Goal: Use online tool/utility

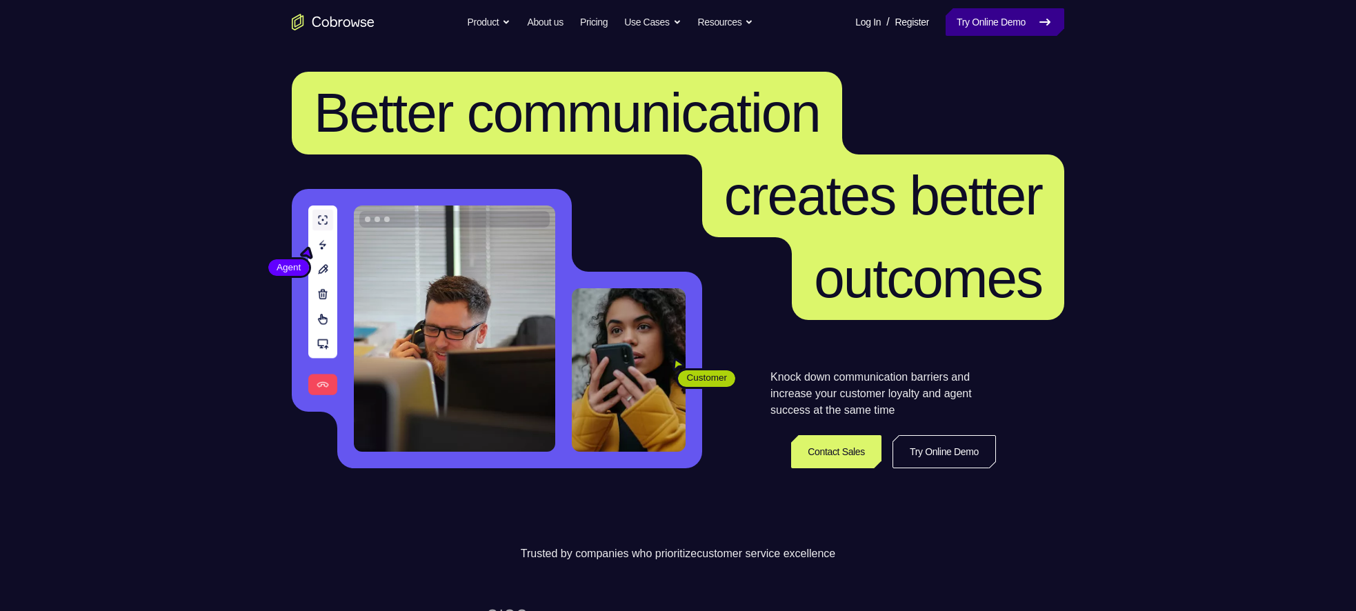
click at [1008, 24] on link "Try Online Demo" at bounding box center [1005, 22] width 119 height 28
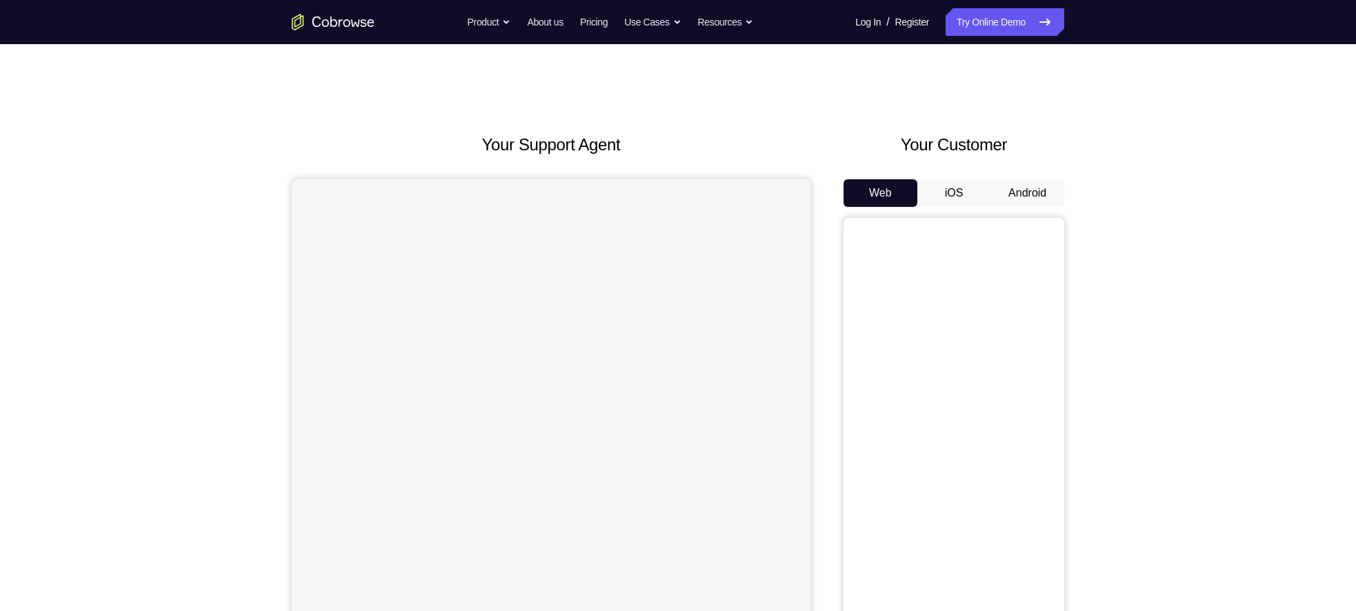
click at [1060, 192] on button "Android" at bounding box center [1028, 193] width 74 height 28
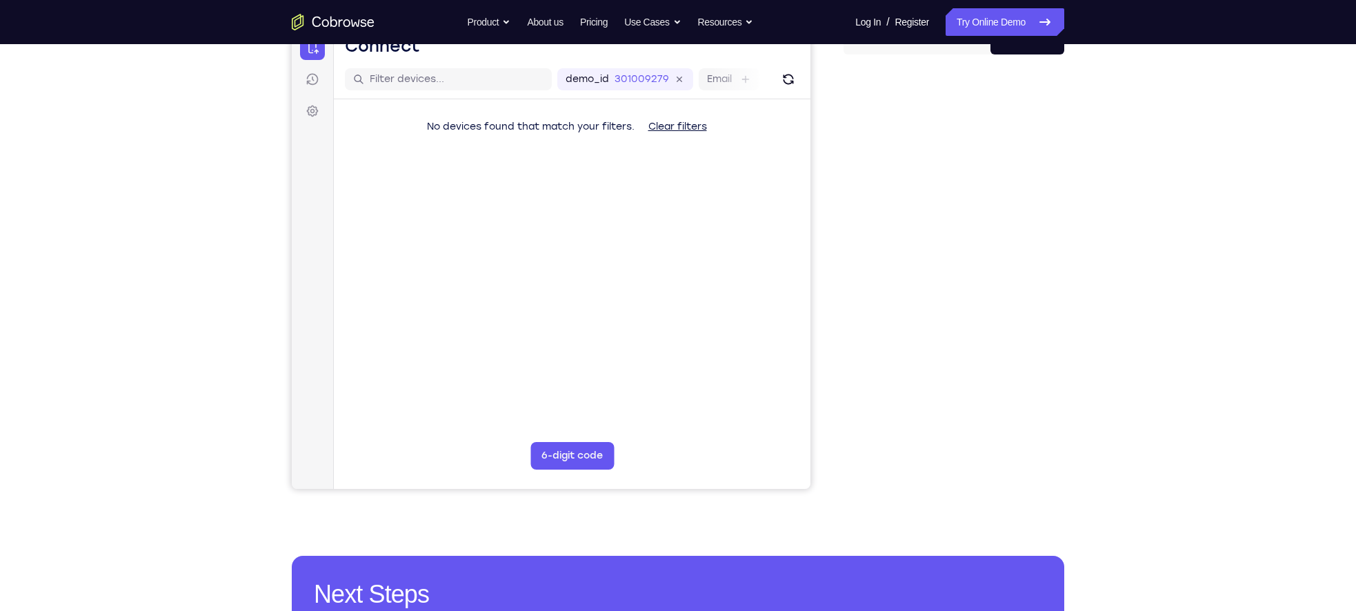
scroll to position [153, 0]
drag, startPoint x: 1060, startPoint y: 192, endPoint x: 1180, endPoint y: 306, distance: 164.9
click at [1180, 306] on div "Your Support Agent Your Customer Web iOS Android Next Steps We’d be happy to gi…" at bounding box center [678, 346] width 1356 height 910
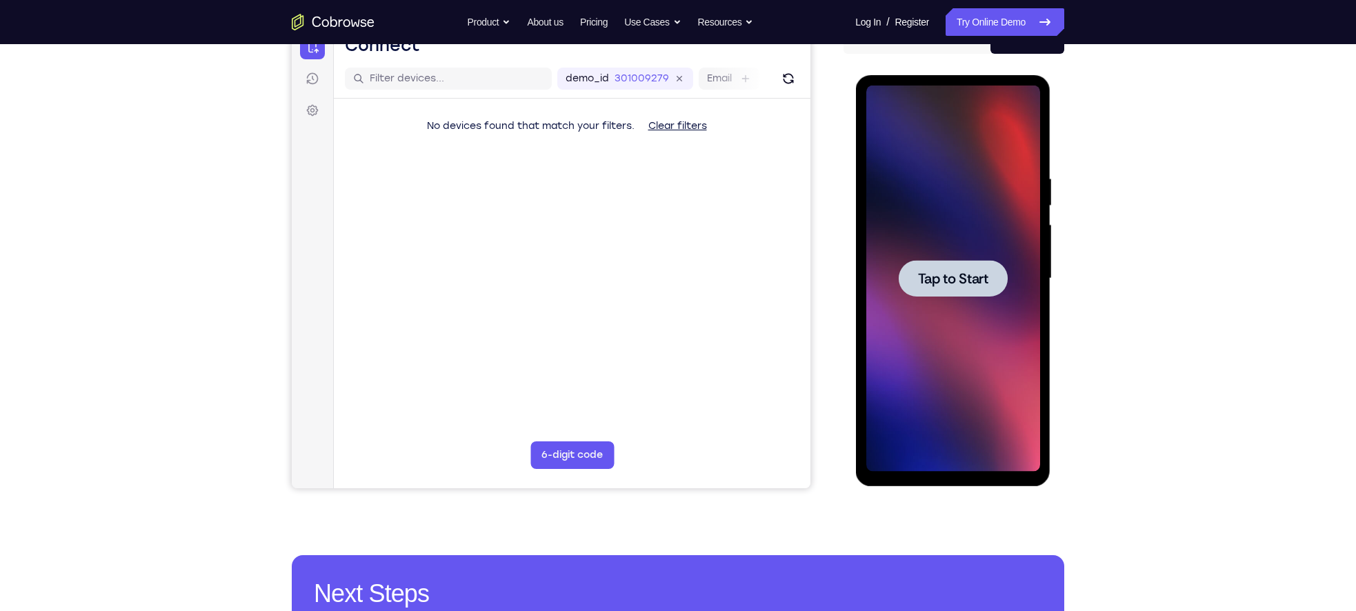
scroll to position [0, 0]
click at [936, 295] on div at bounding box center [952, 278] width 109 height 37
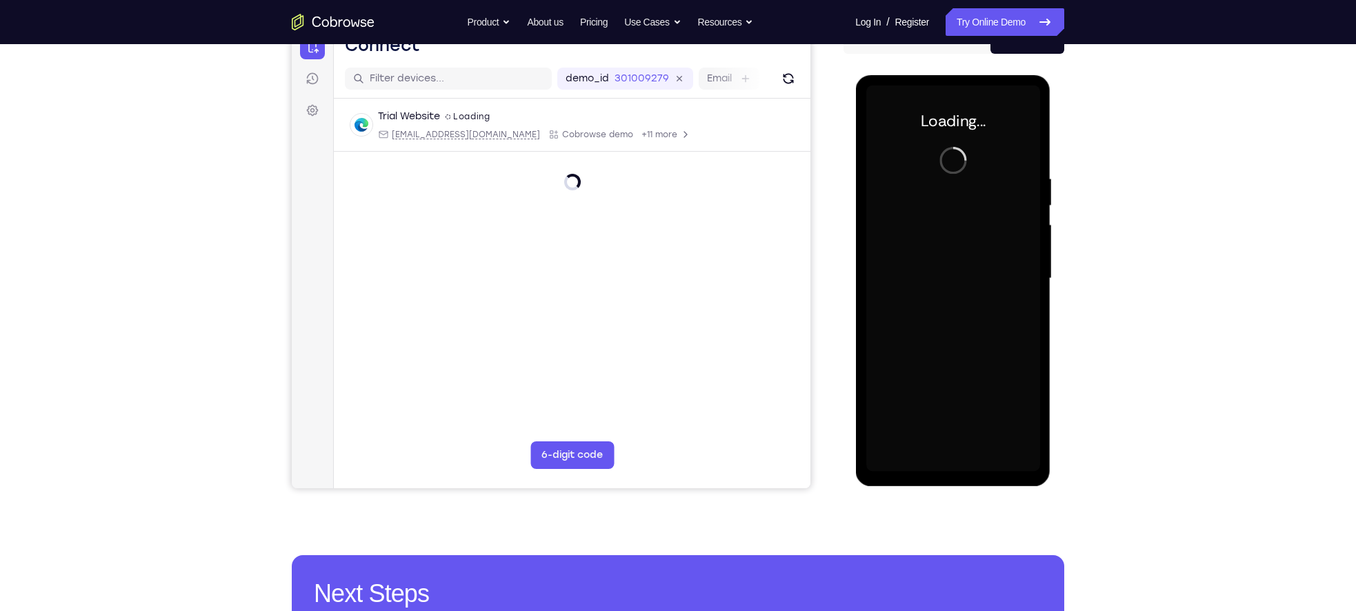
click at [936, 295] on div at bounding box center [953, 279] width 174 height 386
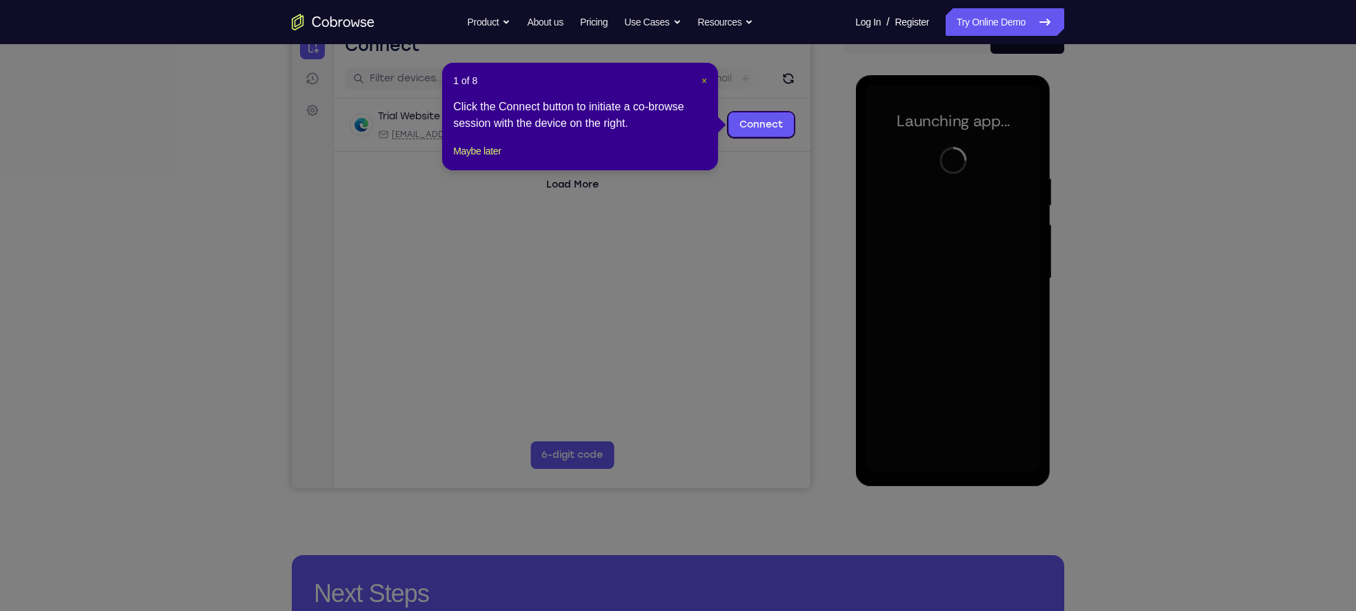
click at [705, 81] on span "×" at bounding box center [705, 80] width 6 height 11
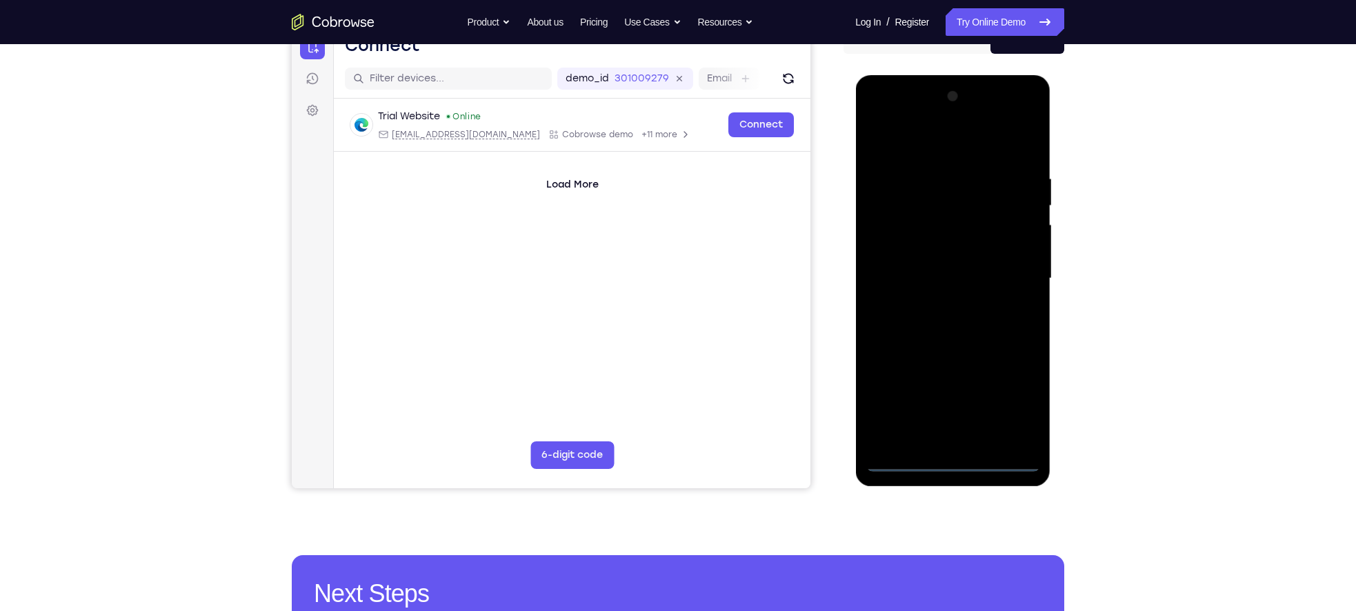
click at [958, 470] on div at bounding box center [953, 279] width 174 height 386
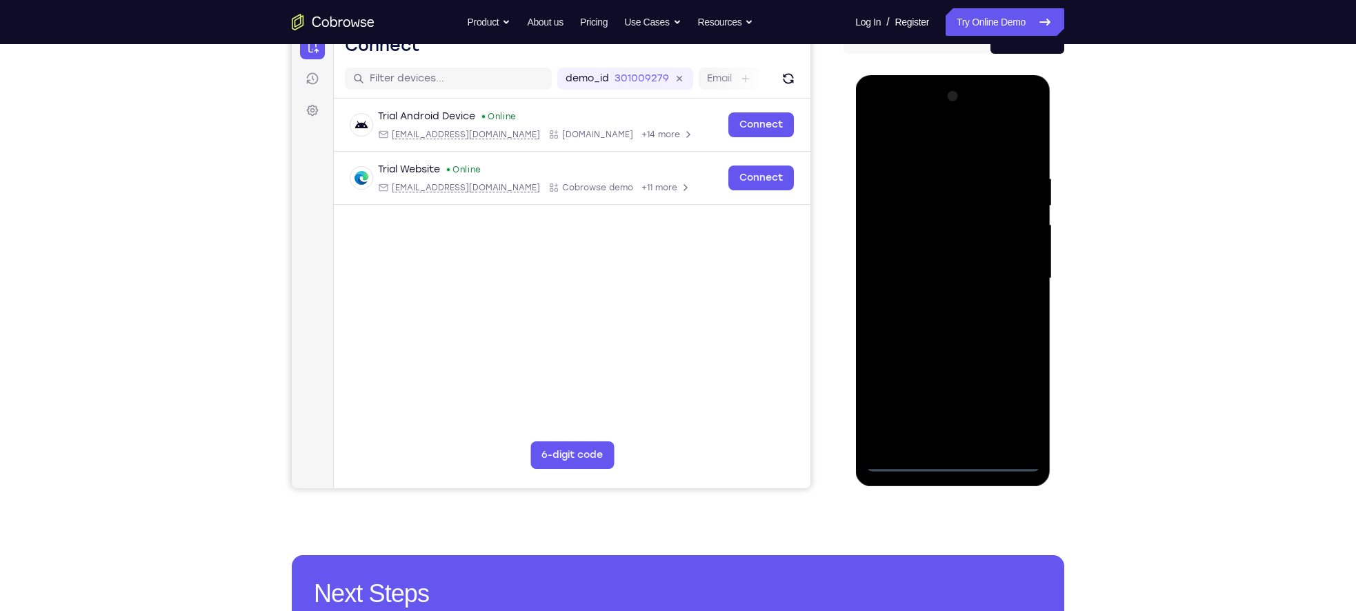
click at [1009, 399] on div at bounding box center [953, 279] width 174 height 386
click at [895, 119] on div at bounding box center [953, 279] width 174 height 386
click at [1007, 281] on div at bounding box center [953, 279] width 174 height 386
click at [931, 306] on div at bounding box center [953, 279] width 174 height 386
click at [899, 268] on div at bounding box center [953, 279] width 174 height 386
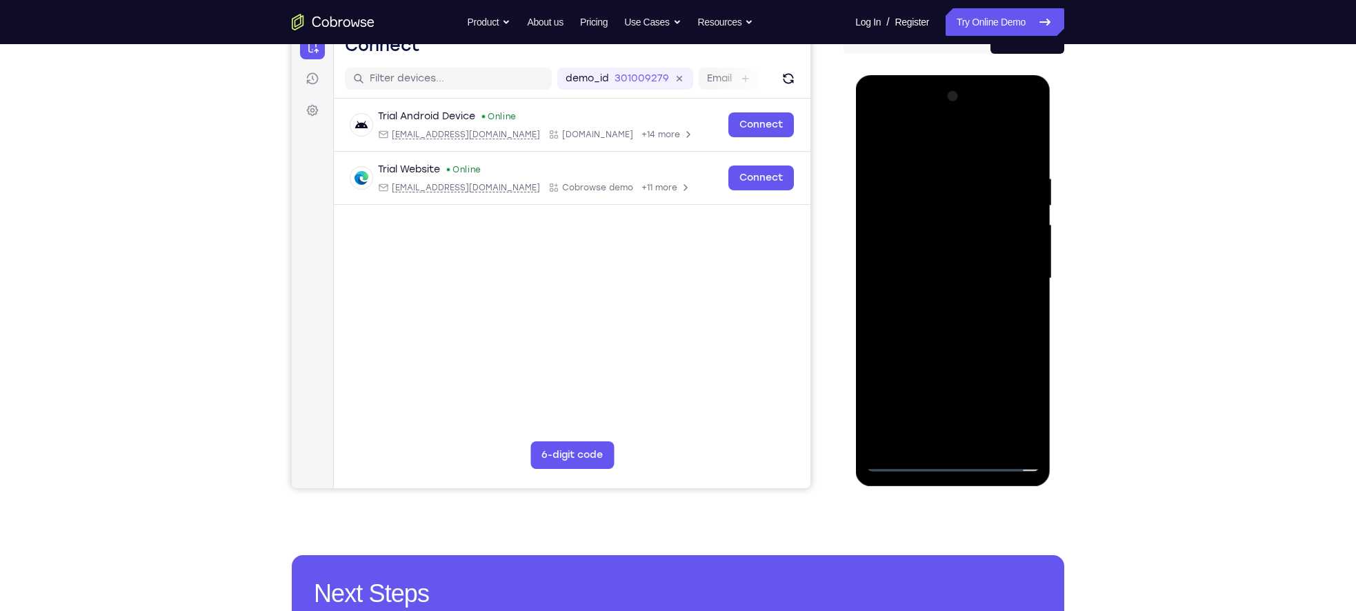
click at [913, 246] on div at bounding box center [953, 279] width 174 height 386
click at [921, 280] on div at bounding box center [953, 279] width 174 height 386
click at [983, 439] on div at bounding box center [953, 279] width 174 height 386
click at [967, 330] on div at bounding box center [953, 279] width 174 height 386
click at [1031, 342] on div at bounding box center [953, 279] width 174 height 386
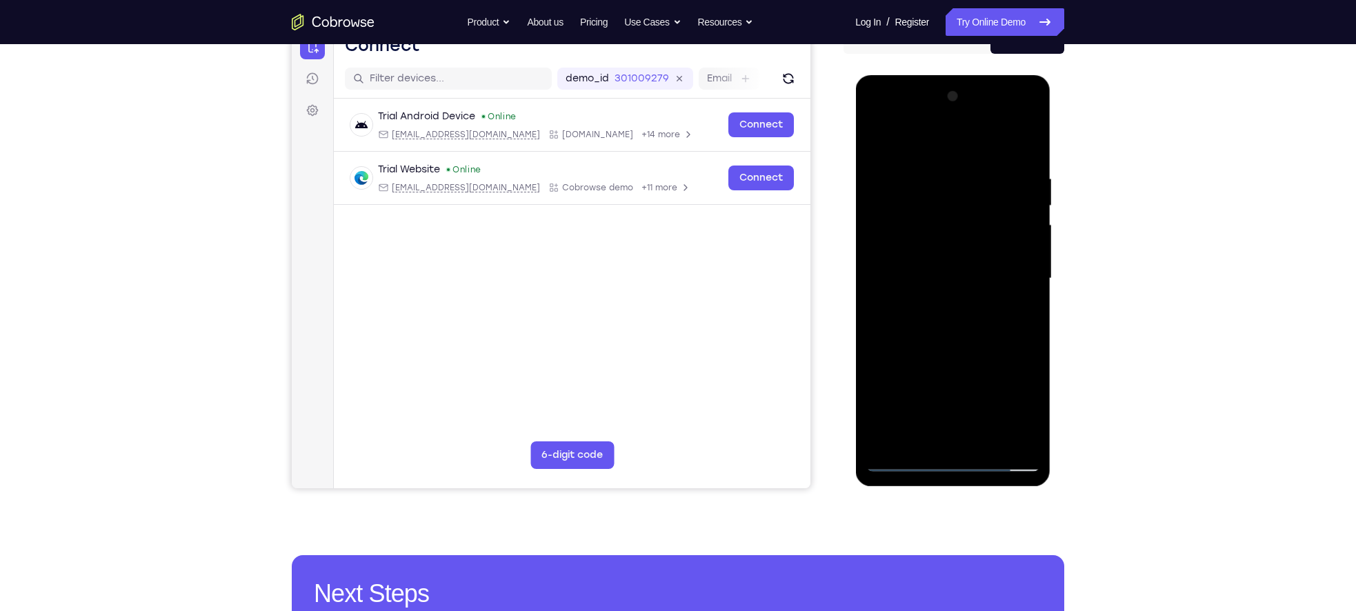
scroll to position [204, 0]
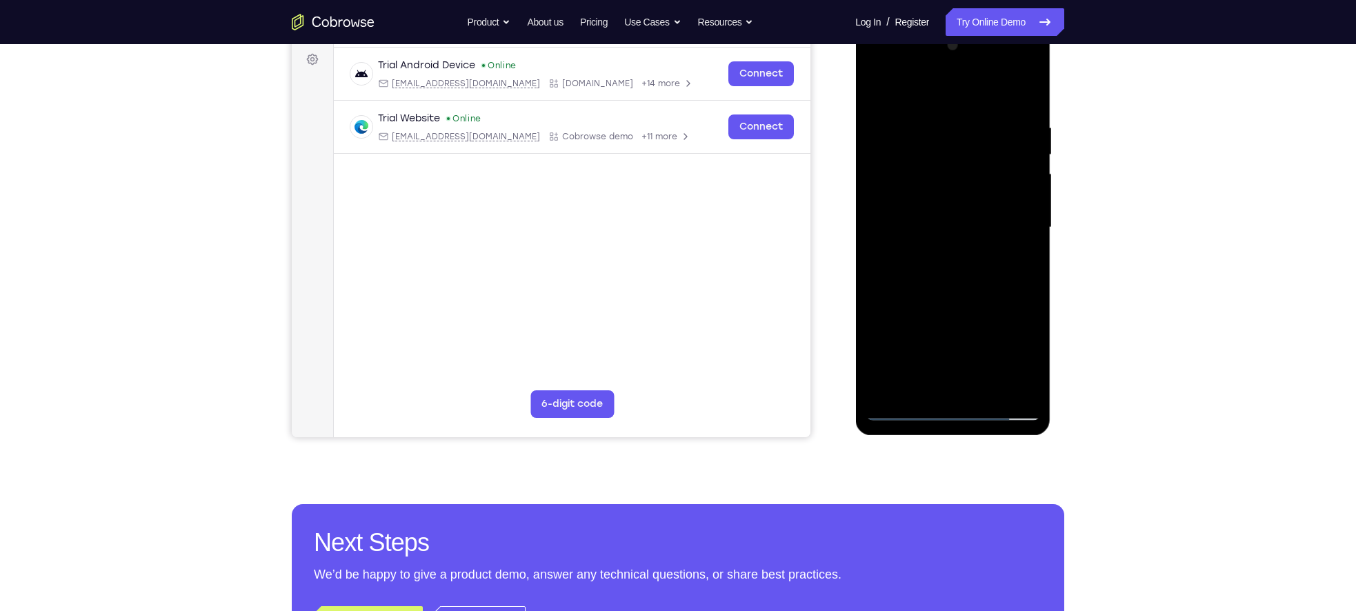
click at [873, 284] on div at bounding box center [953, 227] width 174 height 386
drag, startPoint x: 971, startPoint y: 279, endPoint x: 960, endPoint y: 240, distance: 40.0
click at [960, 240] on div at bounding box center [953, 227] width 174 height 386
drag, startPoint x: 956, startPoint y: 300, endPoint x: 951, endPoint y: 274, distance: 26.5
click at [951, 274] on div at bounding box center [953, 227] width 174 height 386
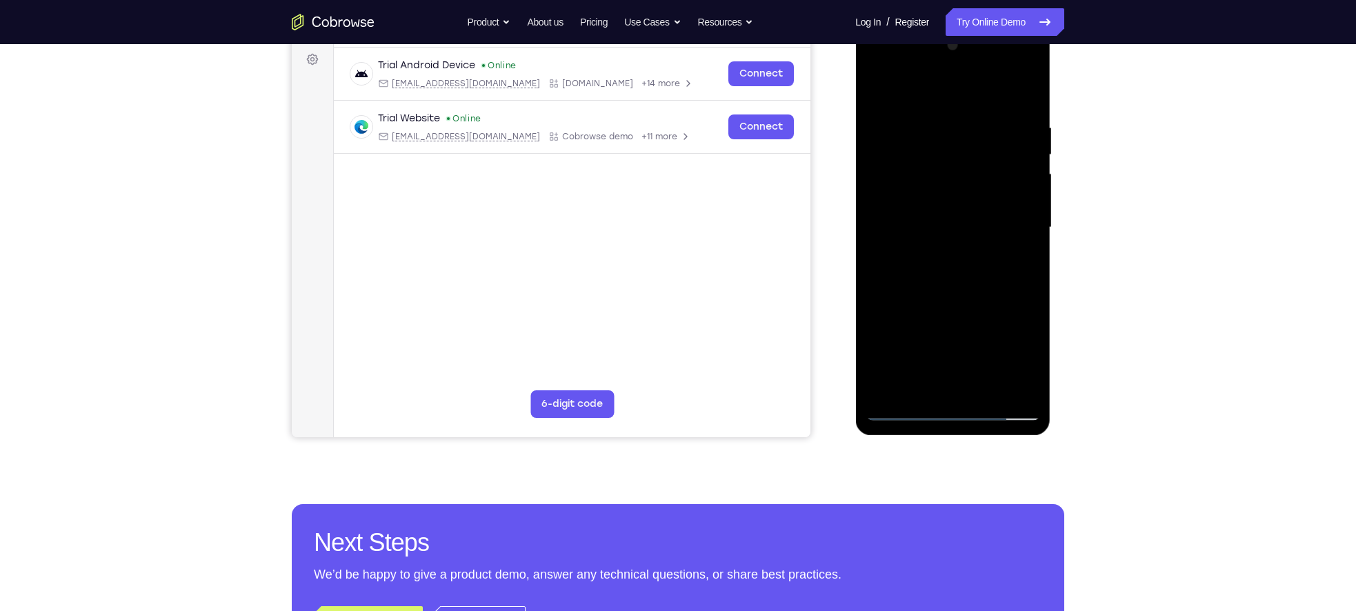
click at [1027, 235] on div at bounding box center [953, 227] width 174 height 386
click at [1030, 232] on div at bounding box center [953, 227] width 174 height 386
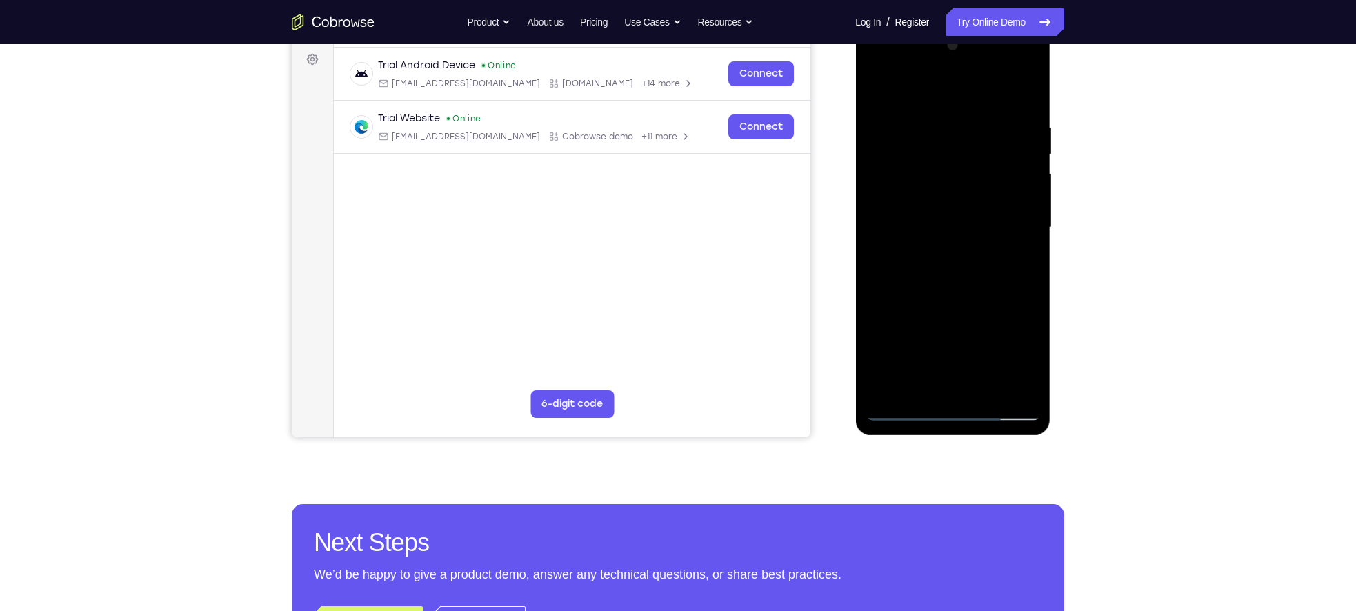
click at [1031, 232] on div at bounding box center [953, 227] width 174 height 386
drag, startPoint x: 991, startPoint y: 270, endPoint x: 995, endPoint y: 306, distance: 36.7
click at [995, 306] on div at bounding box center [953, 227] width 174 height 386
click at [990, 390] on div at bounding box center [953, 227] width 174 height 386
click at [901, 413] on div at bounding box center [953, 227] width 174 height 386
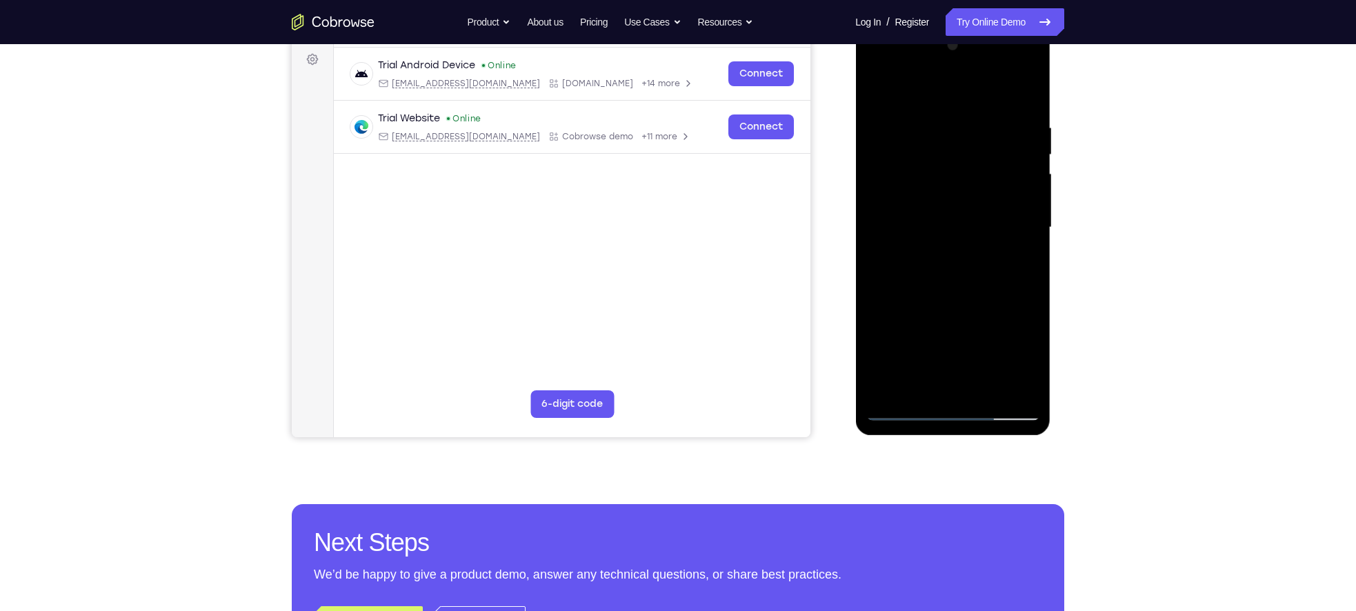
click at [1016, 391] on div at bounding box center [953, 227] width 174 height 386
click at [985, 391] on div at bounding box center [953, 227] width 174 height 386
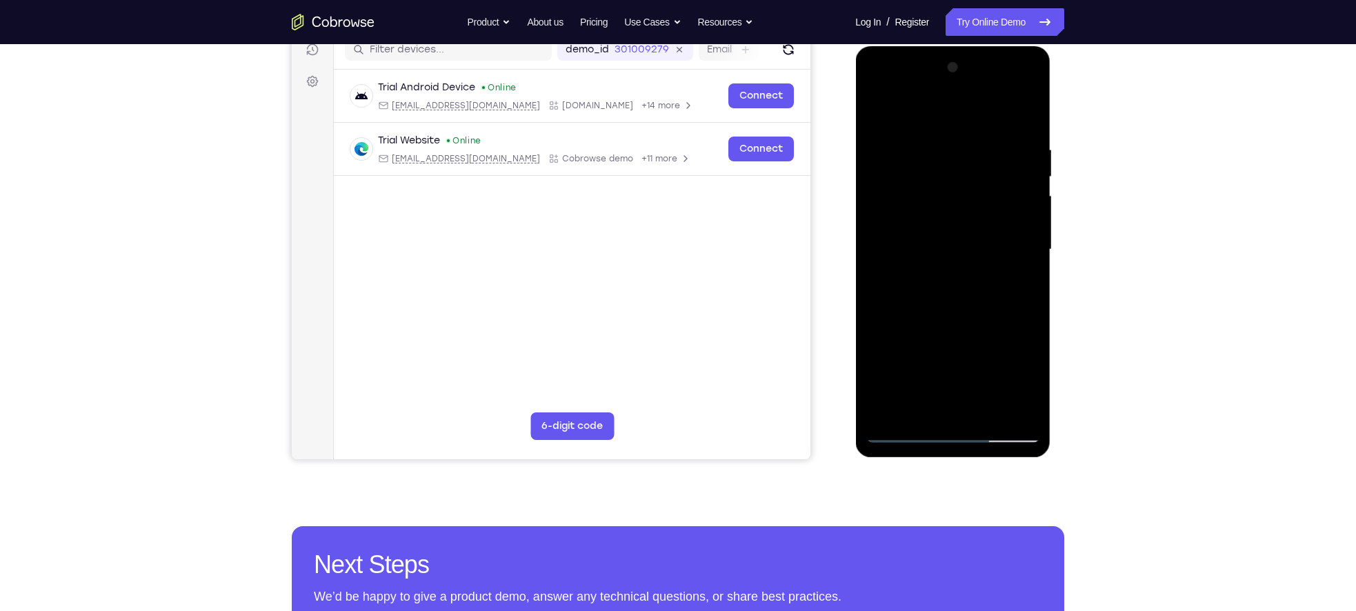
scroll to position [183, 0]
click at [887, 405] on div at bounding box center [953, 249] width 174 height 386
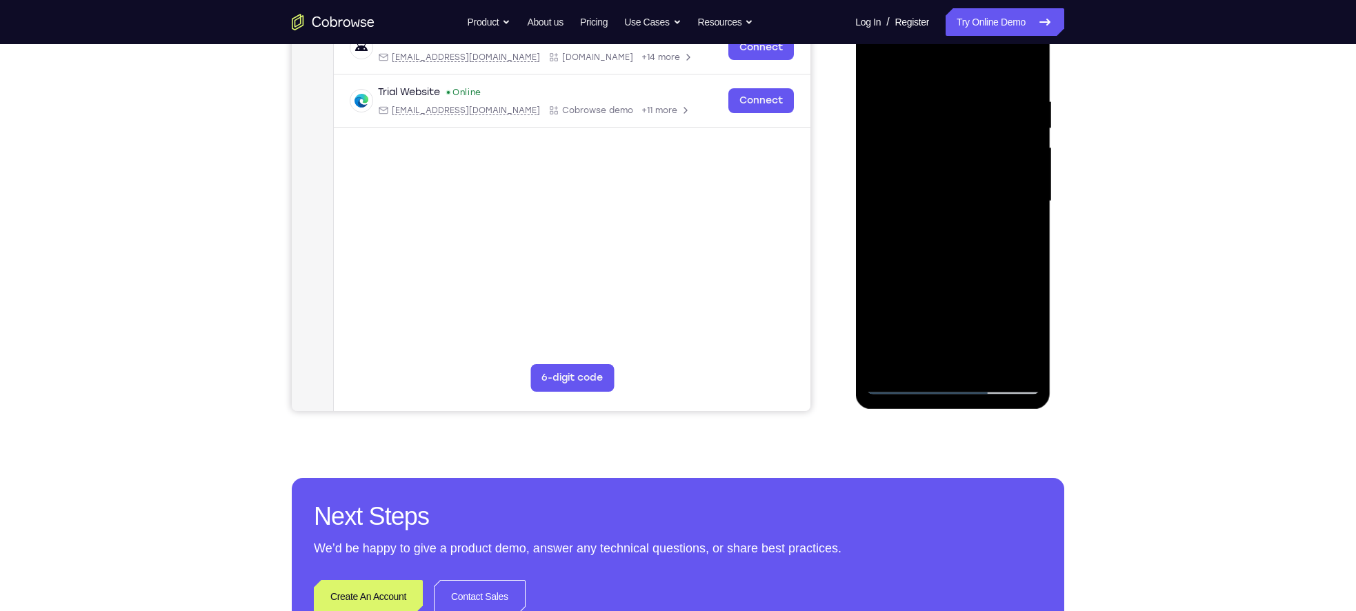
scroll to position [230, 0]
click at [956, 275] on div at bounding box center [953, 202] width 174 height 386
click at [904, 388] on div at bounding box center [953, 202] width 174 height 386
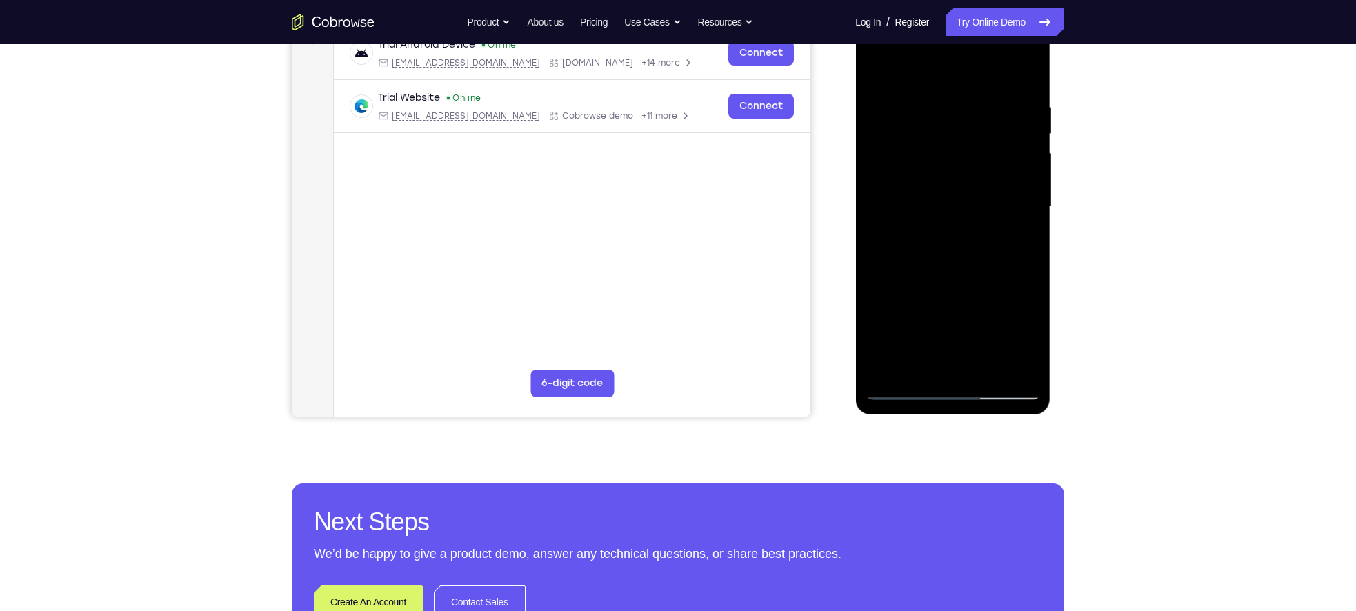
scroll to position [226, 0]
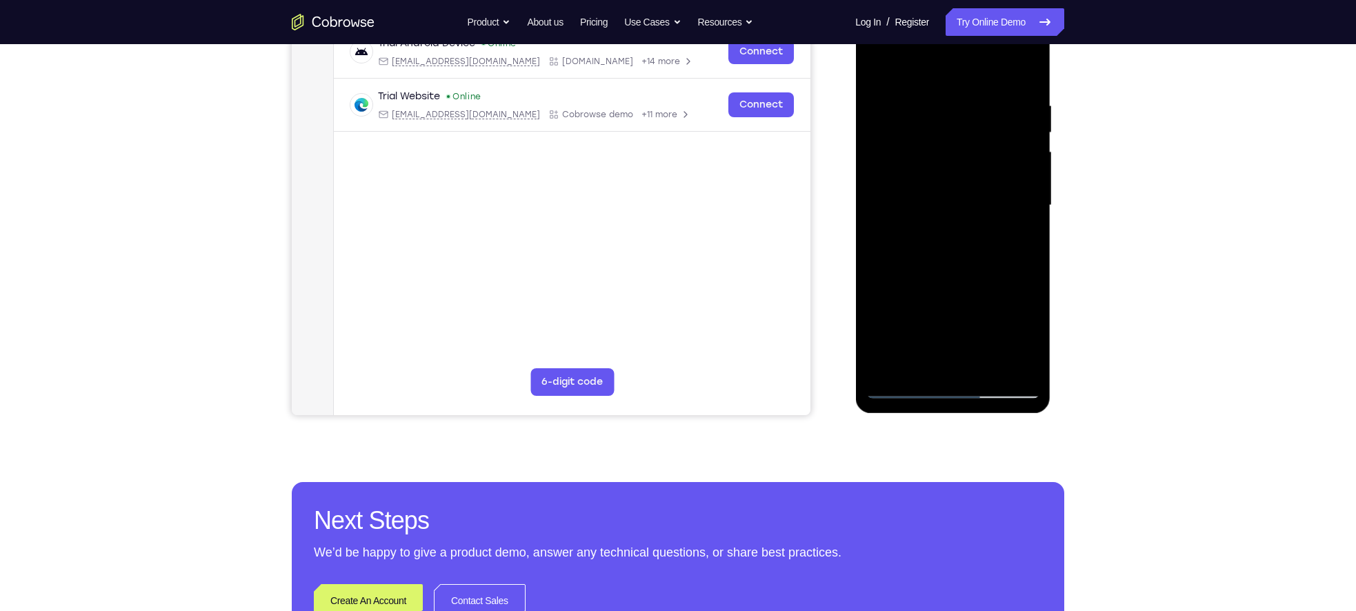
click at [887, 362] on div at bounding box center [953, 205] width 174 height 386
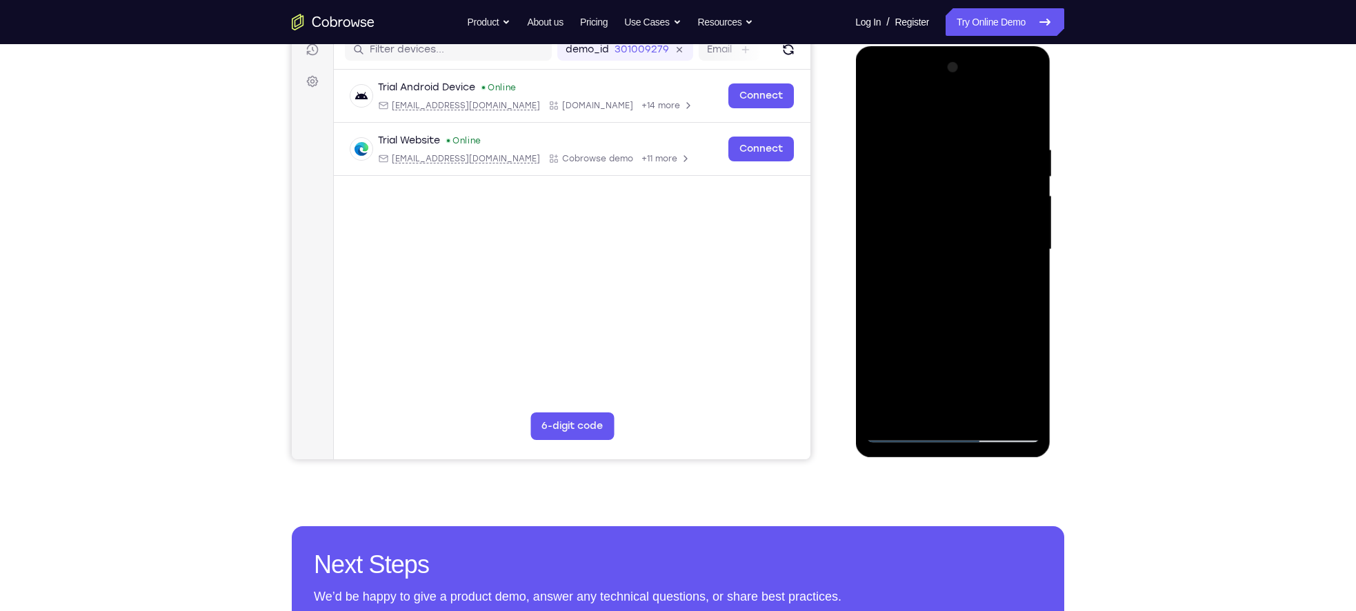
scroll to position [168, 0]
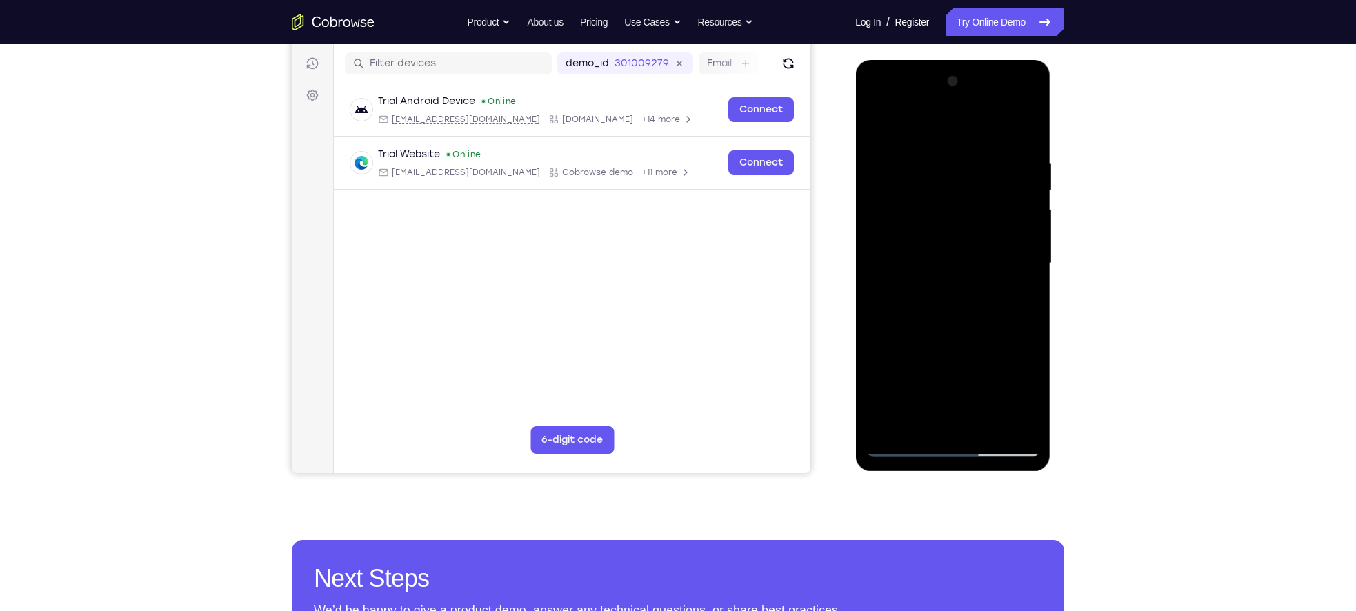
click at [1030, 328] on div at bounding box center [953, 263] width 174 height 386
